Goal: Task Accomplishment & Management: Complete application form

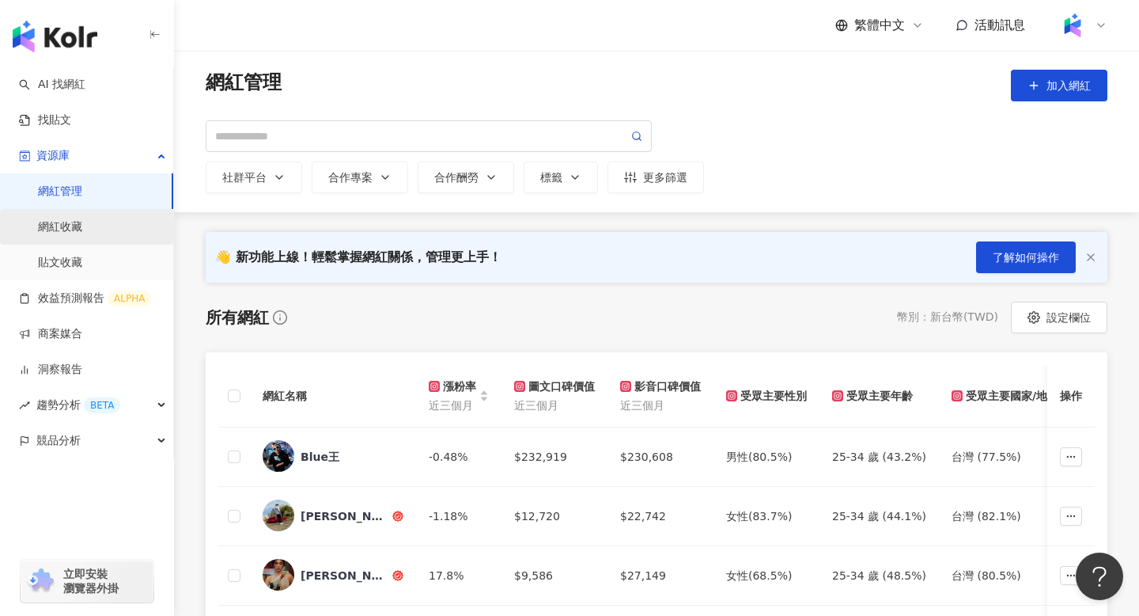
click at [82, 221] on link "網紅收藏" at bounding box center [60, 227] width 44 height 16
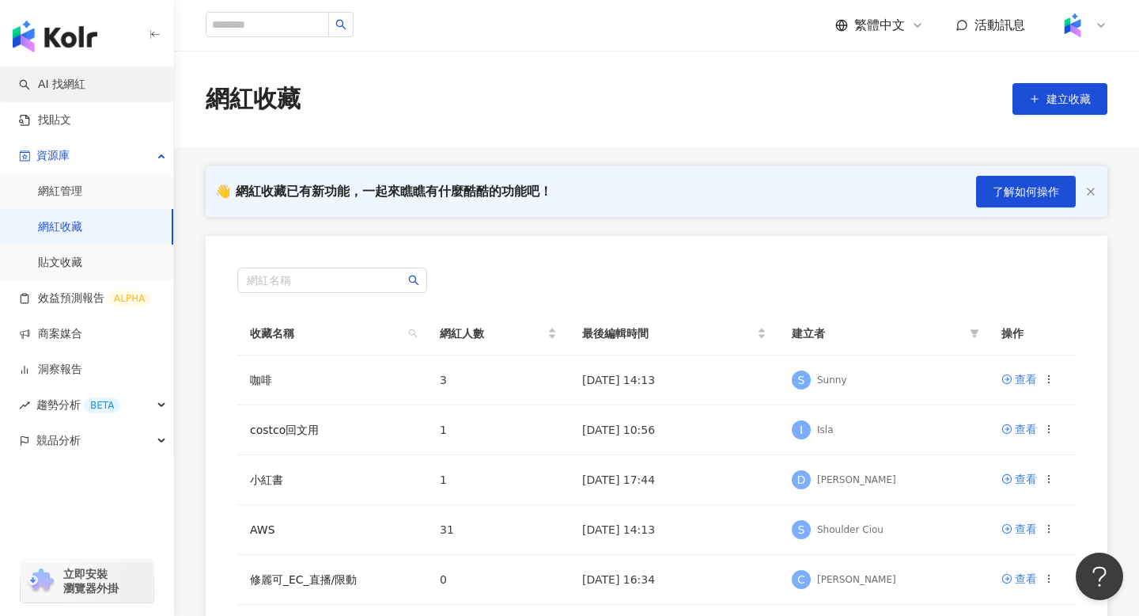
click at [85, 83] on link "AI 找網紅" at bounding box center [52, 85] width 66 height 16
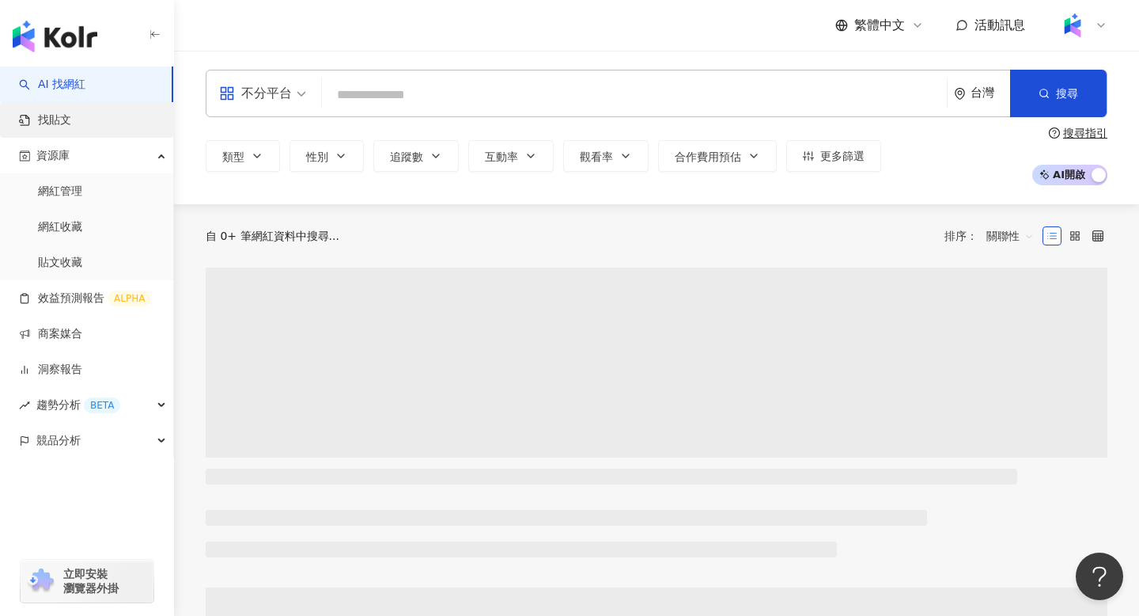
click at [71, 120] on link "找貼文" at bounding box center [45, 120] width 52 height 16
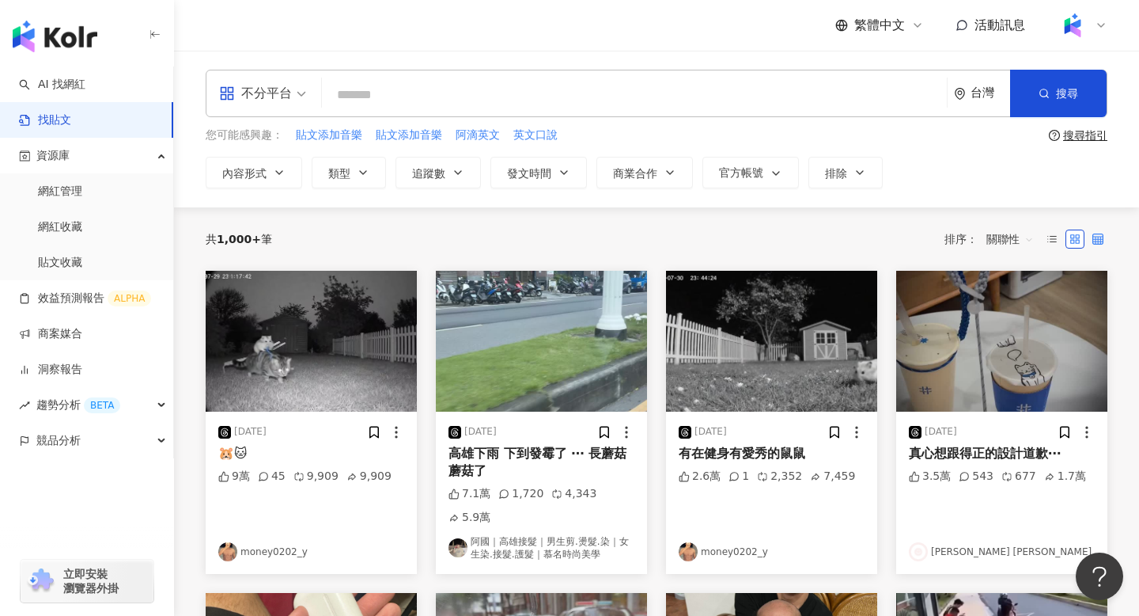
click at [1106, 242] on label at bounding box center [1098, 238] width 19 height 19
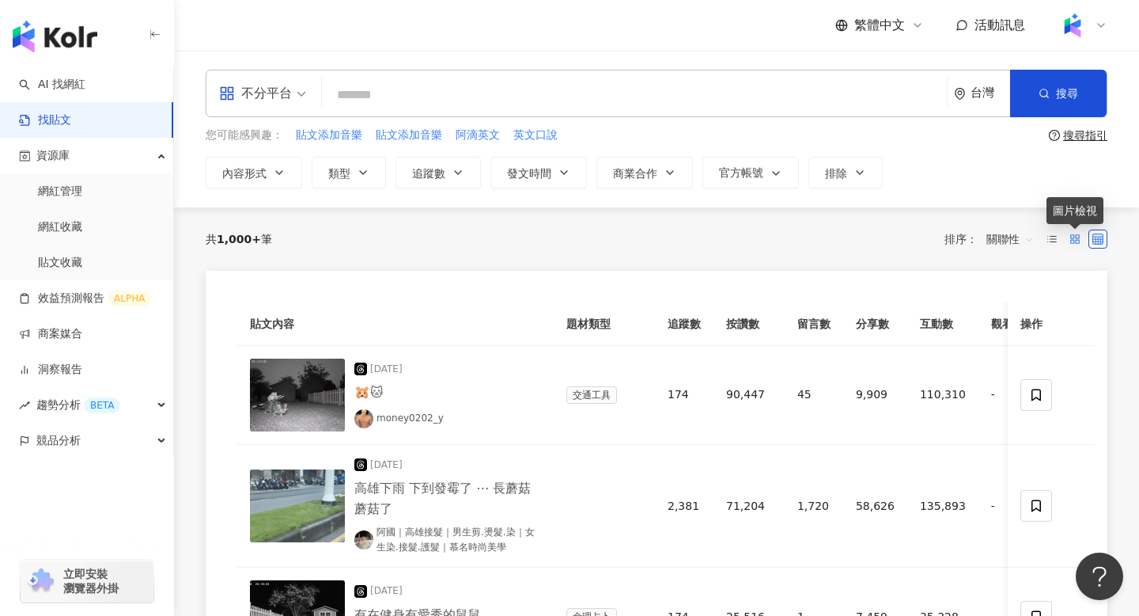
click at [1074, 241] on rect at bounding box center [1072, 241] width 3 height 3
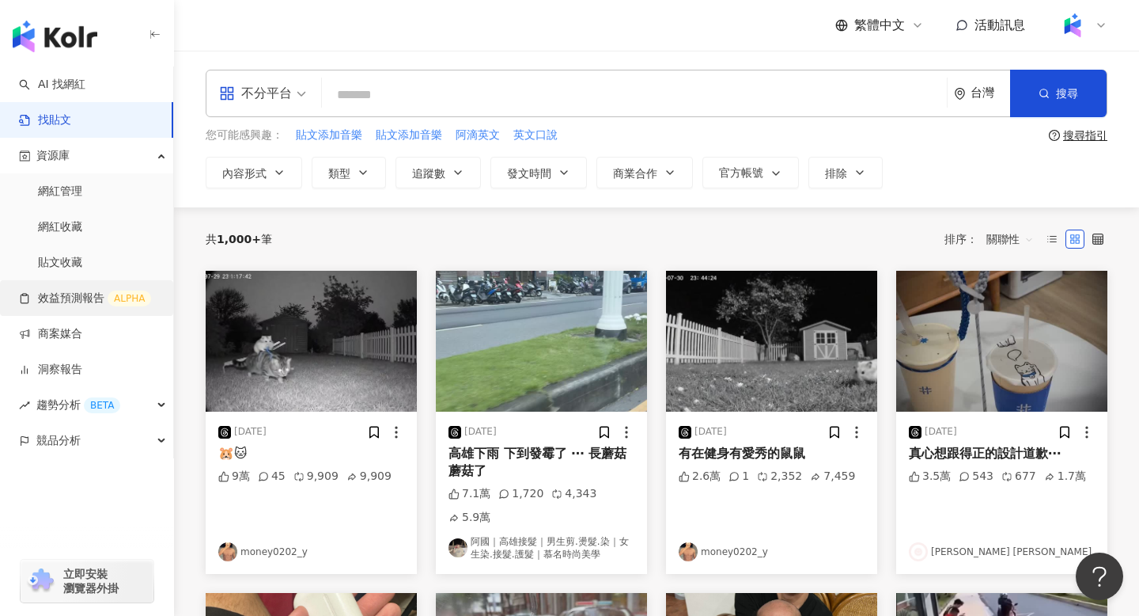
click at [92, 290] on link "效益預測報告 ALPHA" at bounding box center [85, 298] width 132 height 16
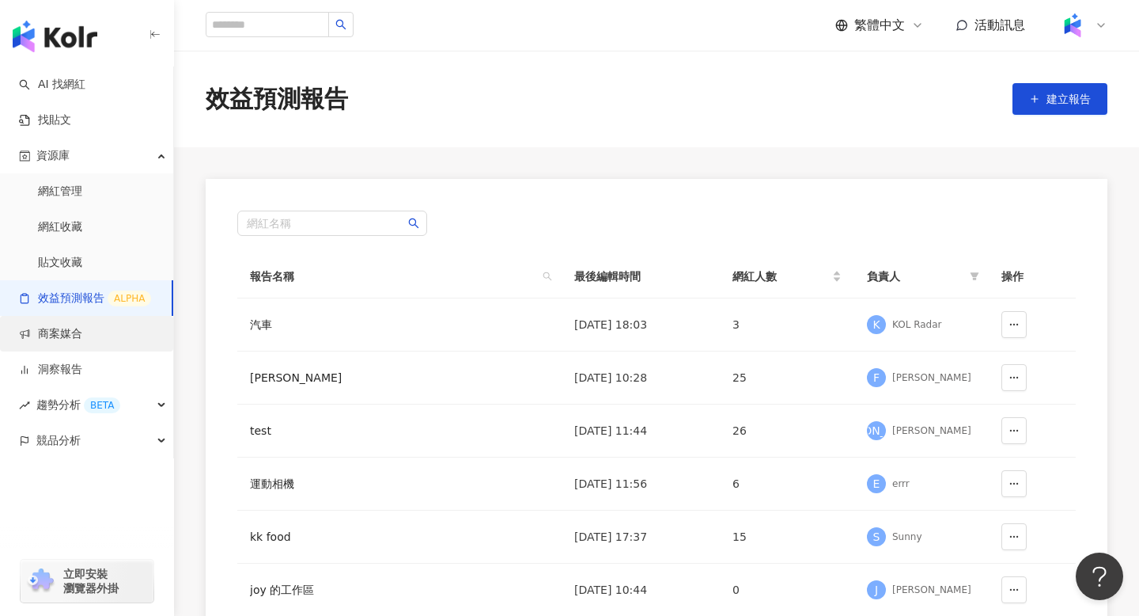
click at [82, 338] on link "商案媒合" at bounding box center [50, 334] width 63 height 16
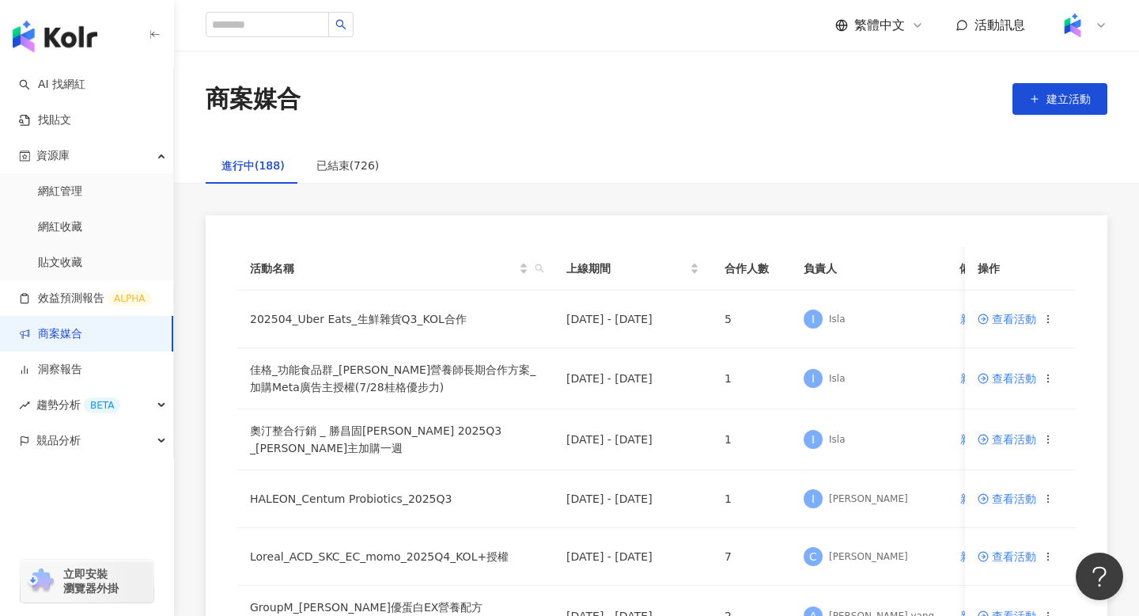
click at [1069, 81] on div "商案媒合 建立活動" at bounding box center [656, 99] width 965 height 97
click at [1064, 89] on button "建立活動" at bounding box center [1060, 99] width 95 height 32
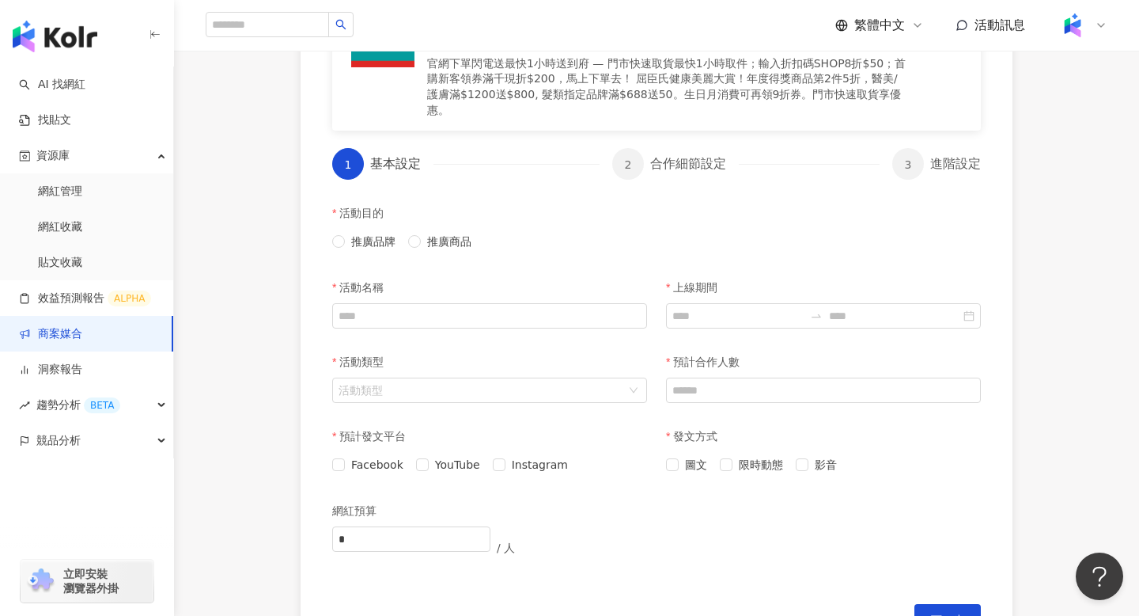
scroll to position [234, 0]
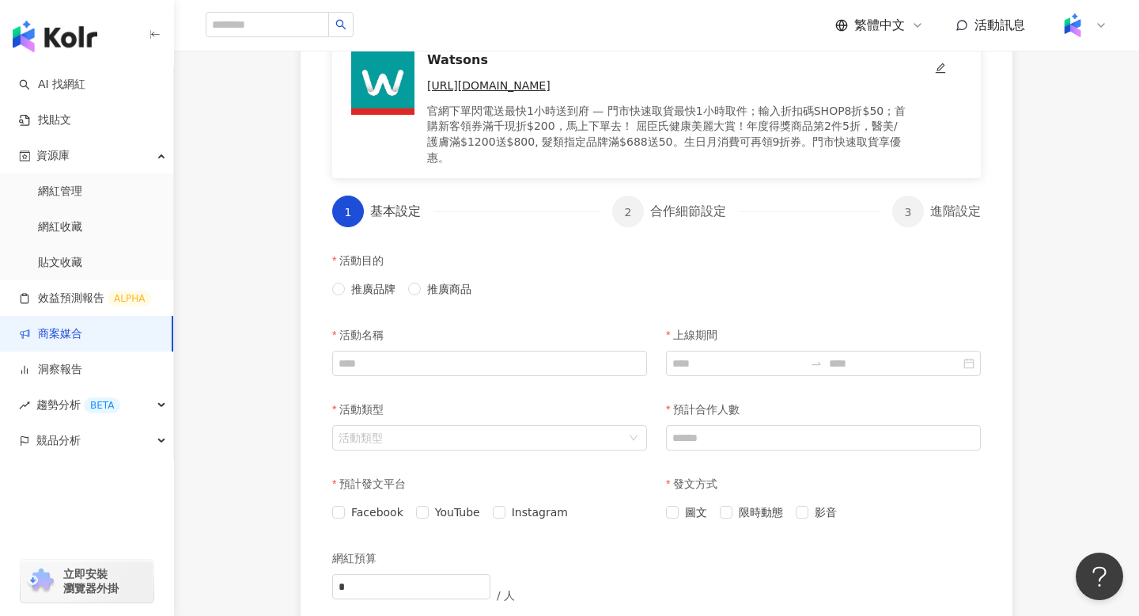
click at [626, 206] on span "2" at bounding box center [628, 212] width 7 height 13
click at [442, 276] on div "推廣品牌 推廣商品" at bounding box center [489, 288] width 315 height 25
click at [442, 280] on span "推廣商品" at bounding box center [449, 288] width 57 height 17
click at [621, 195] on div "2" at bounding box center [628, 211] width 32 height 32
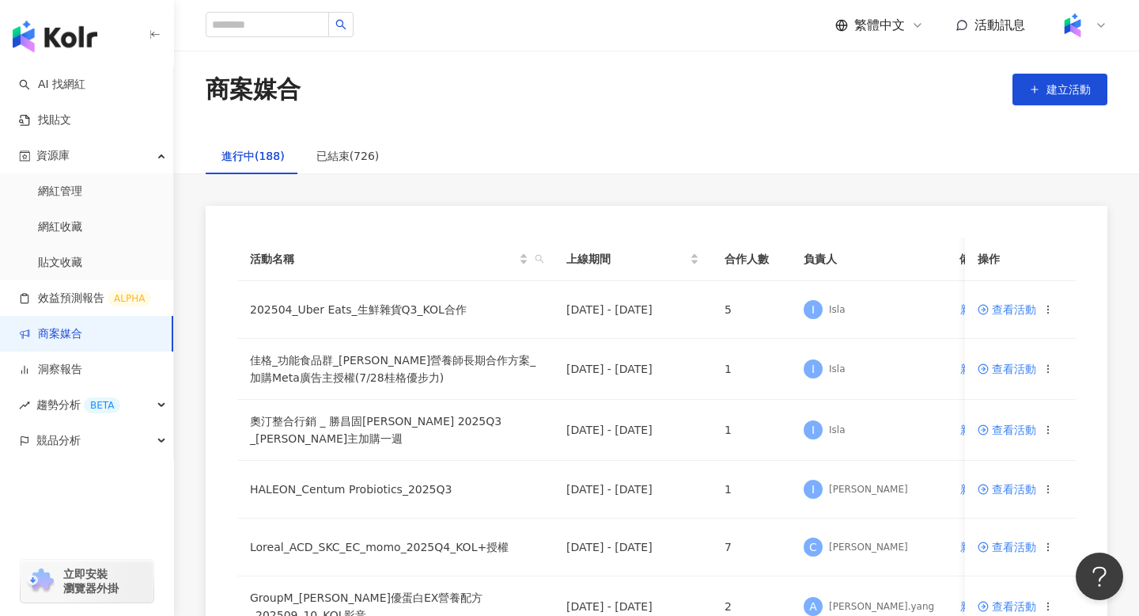
scroll to position [9, 0]
